Goal: Transaction & Acquisition: Purchase product/service

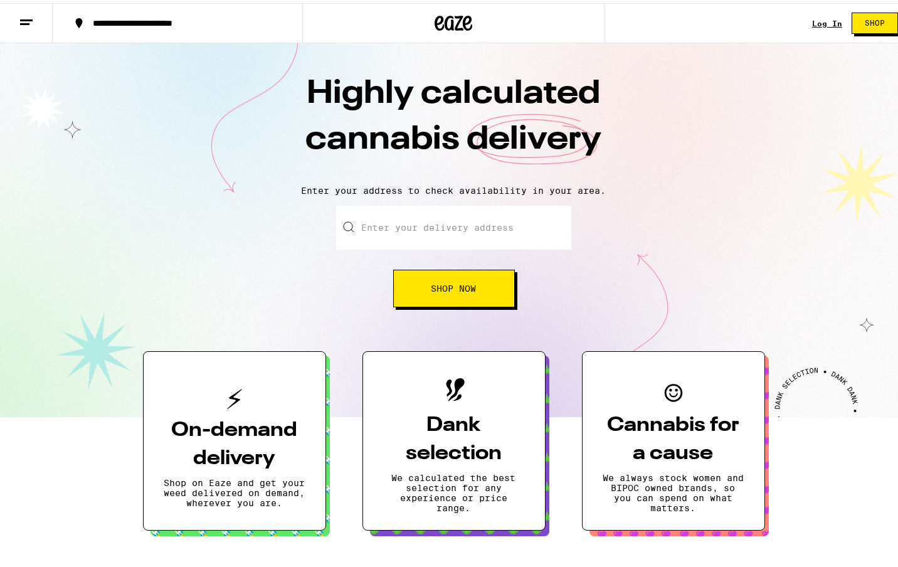
click at [430, 233] on input "Enter your delivery address" at bounding box center [453, 225] width 235 height 44
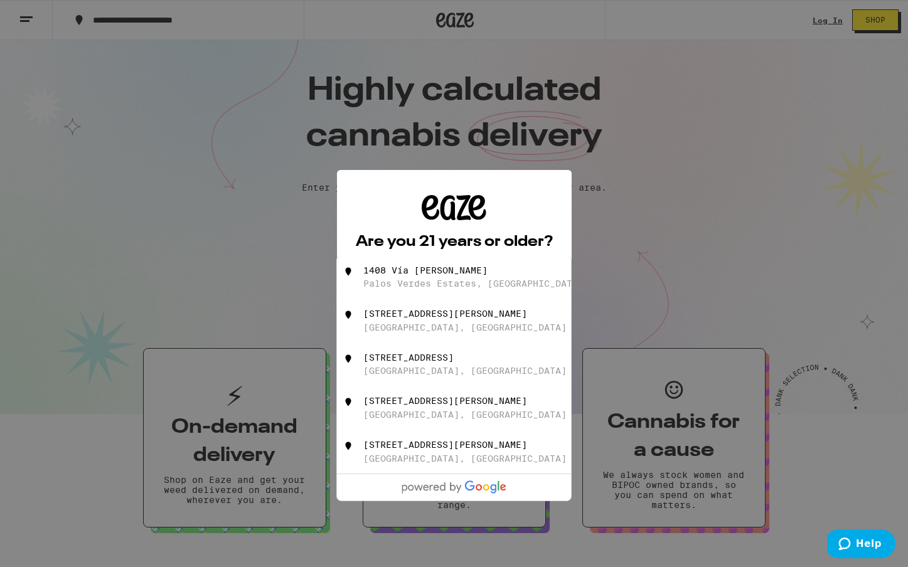
click at [427, 278] on div "[STREET_ADDRESS][PERSON_NAME]" at bounding box center [475, 277] width 224 height 24
type input "[STREET_ADDRESS][PERSON_NAME]"
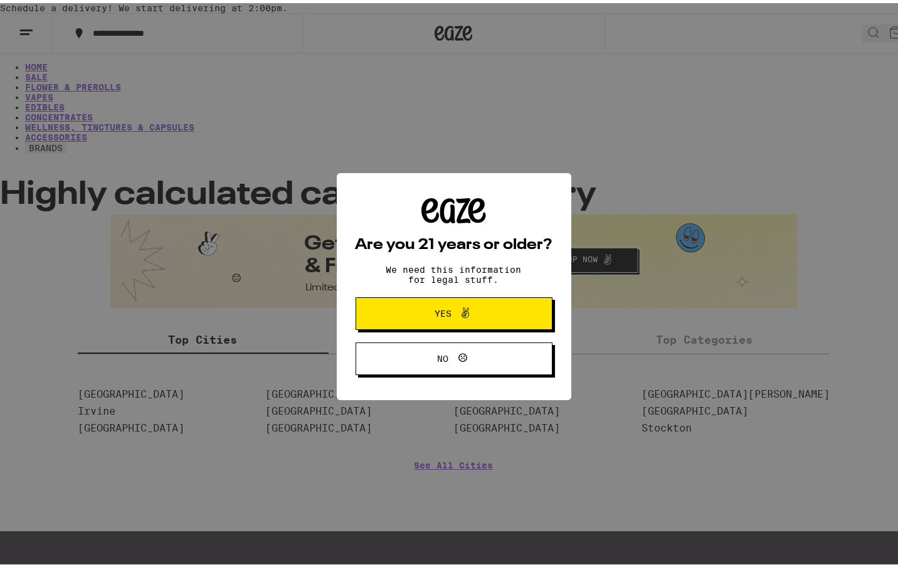
click at [470, 315] on span "Yes" at bounding box center [453, 310] width 95 height 16
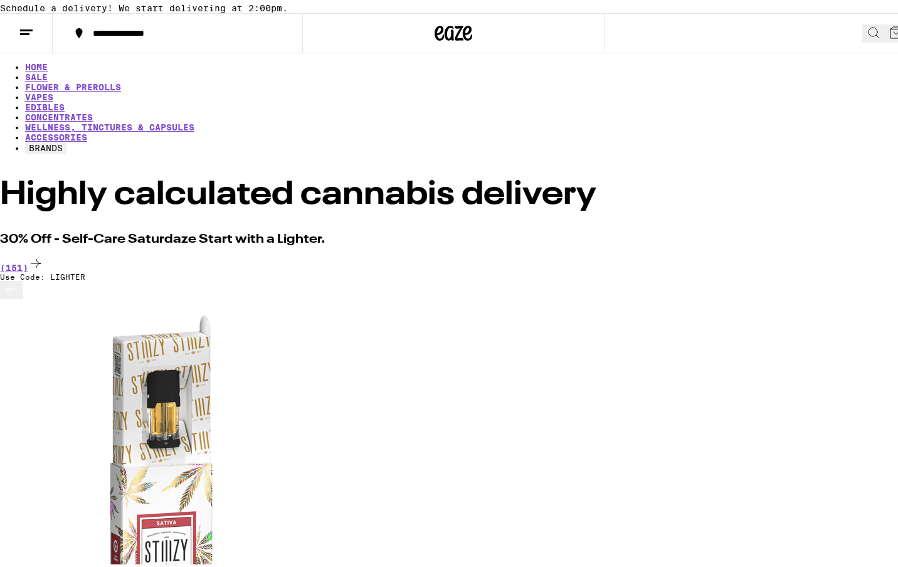
click at [866, 37] on icon at bounding box center [873, 29] width 15 height 15
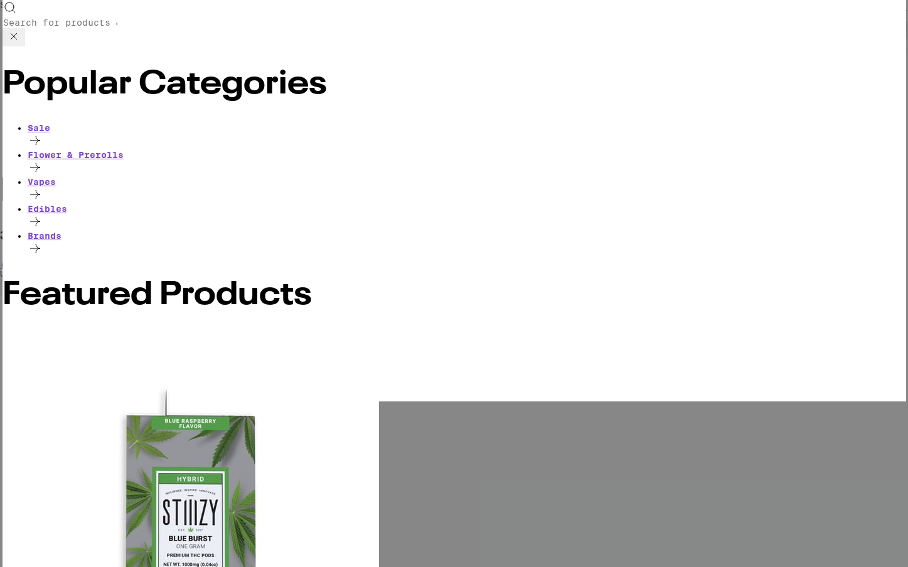
click at [118, 20] on input "Search for Products" at bounding box center [60, 22] width 115 height 11
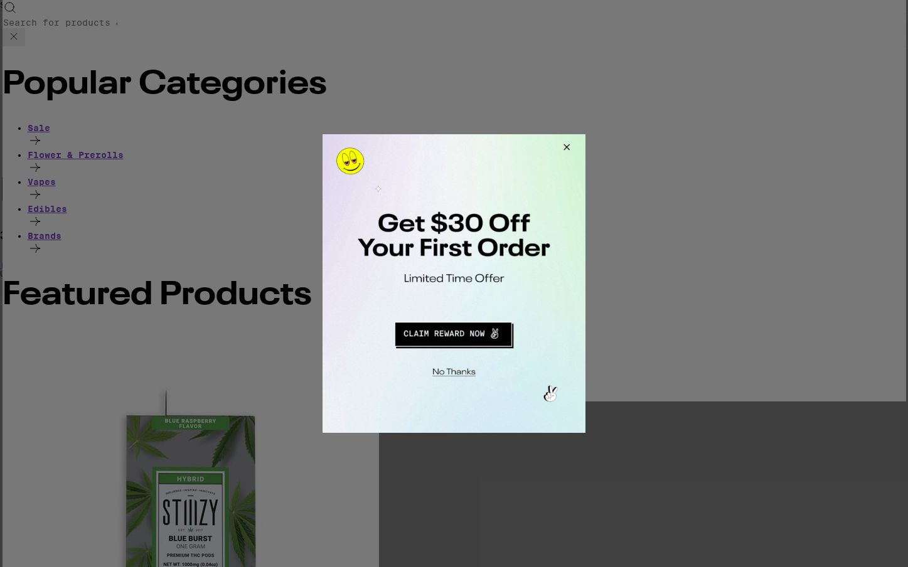
click at [894, 24] on div at bounding box center [454, 283] width 908 height 567
click at [568, 147] on button "Close Modal" at bounding box center [565, 149] width 34 height 30
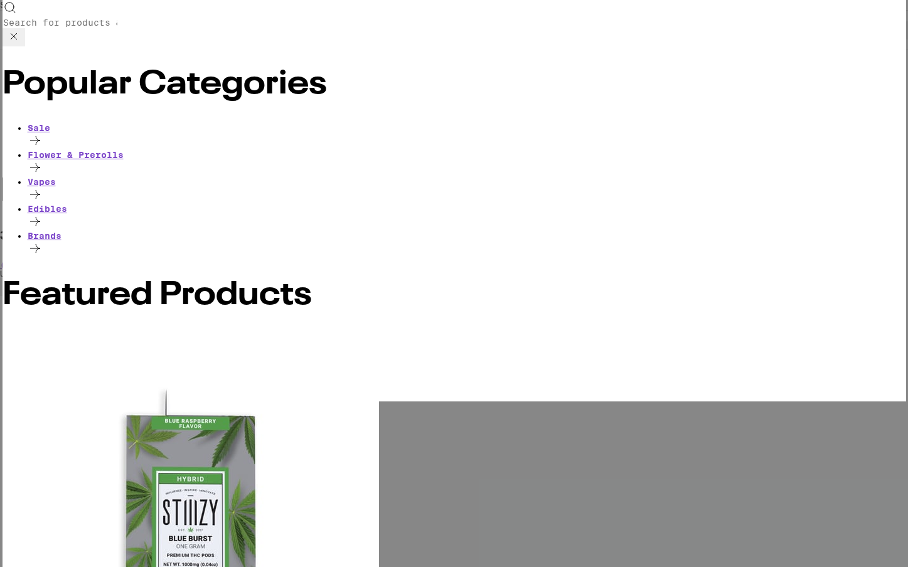
click at [21, 29] on icon at bounding box center [13, 36] width 15 height 15
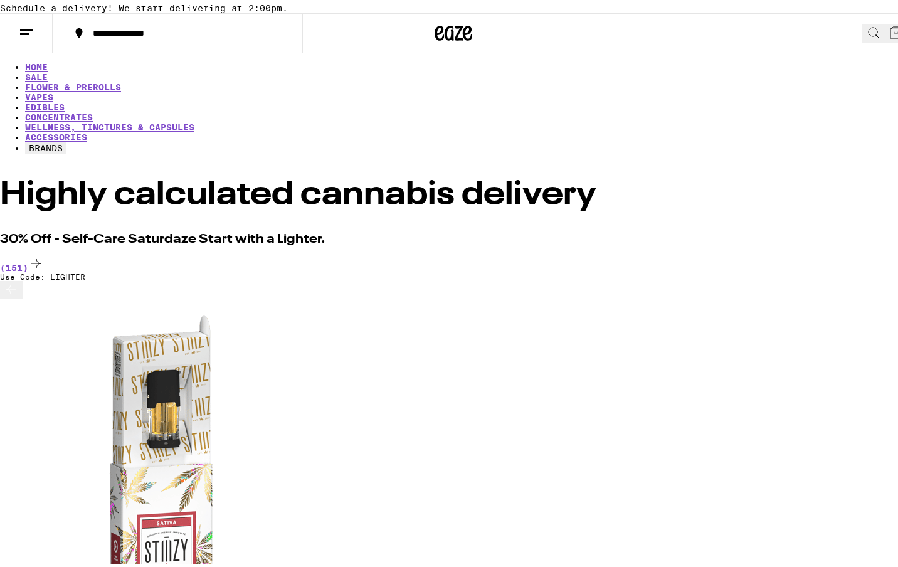
click at [866, 37] on icon at bounding box center [873, 29] width 15 height 15
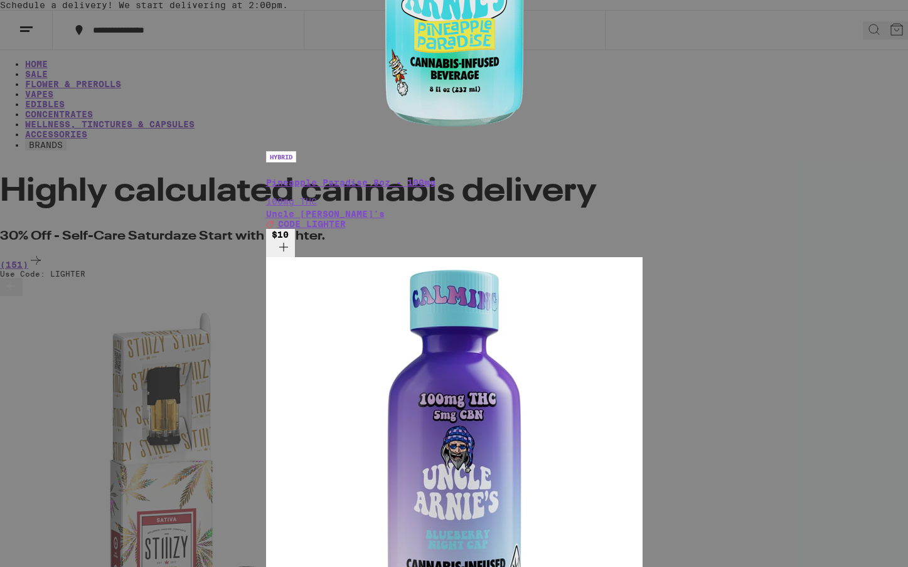
type input "drinks"
